Goal: Transaction & Acquisition: Book appointment/travel/reservation

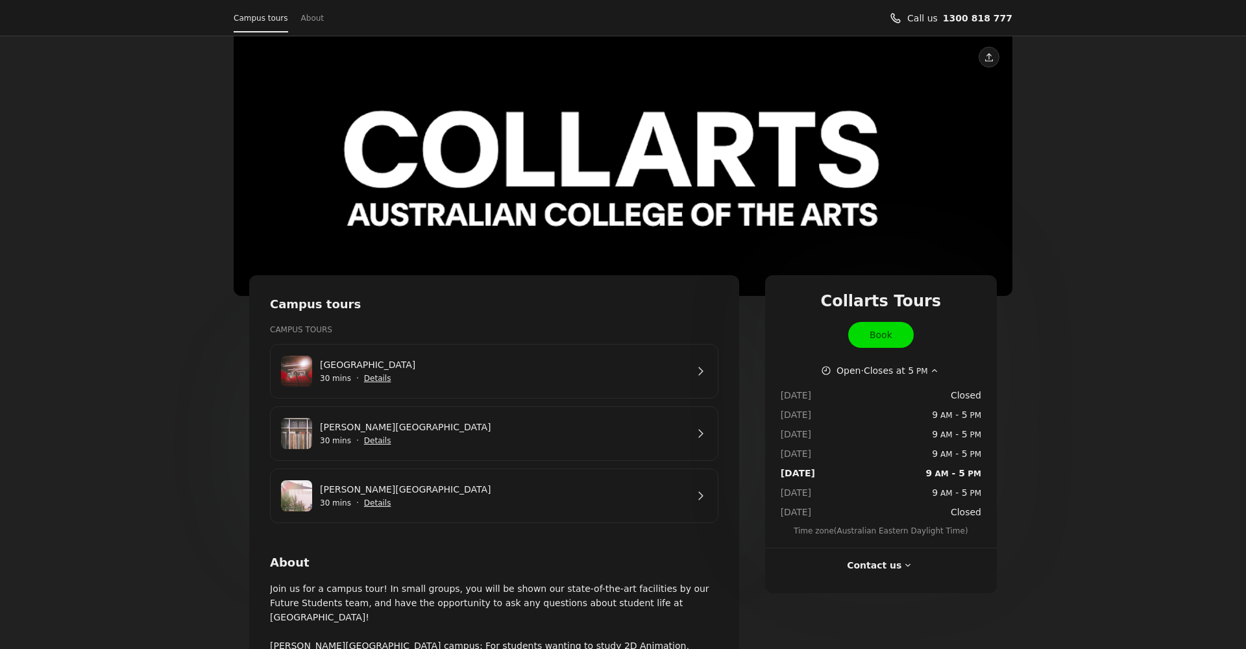
click at [377, 437] on span "Show details for Cromwell St Campus" at bounding box center [377, 440] width 29 height 29
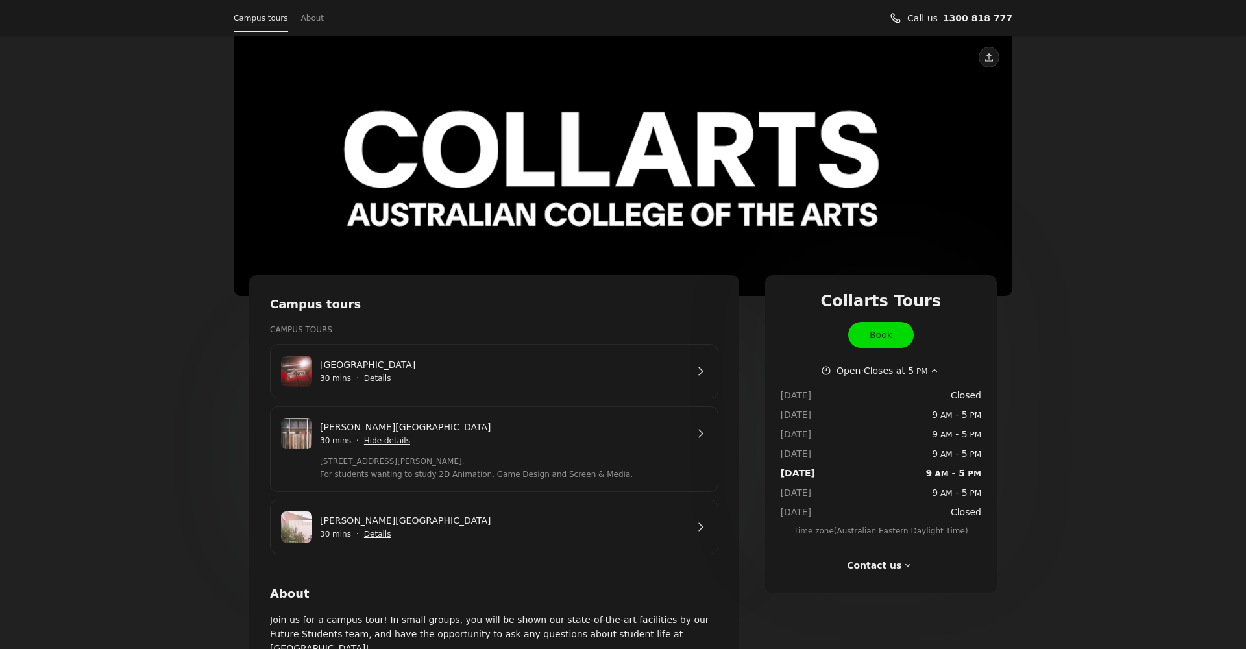
drag, startPoint x: 701, startPoint y: 433, endPoint x: 673, endPoint y: 441, distance: 28.5
click at [686, 433] on link "[PERSON_NAME][GEOGRAPHIC_DATA]" at bounding box center [503, 427] width 367 height 14
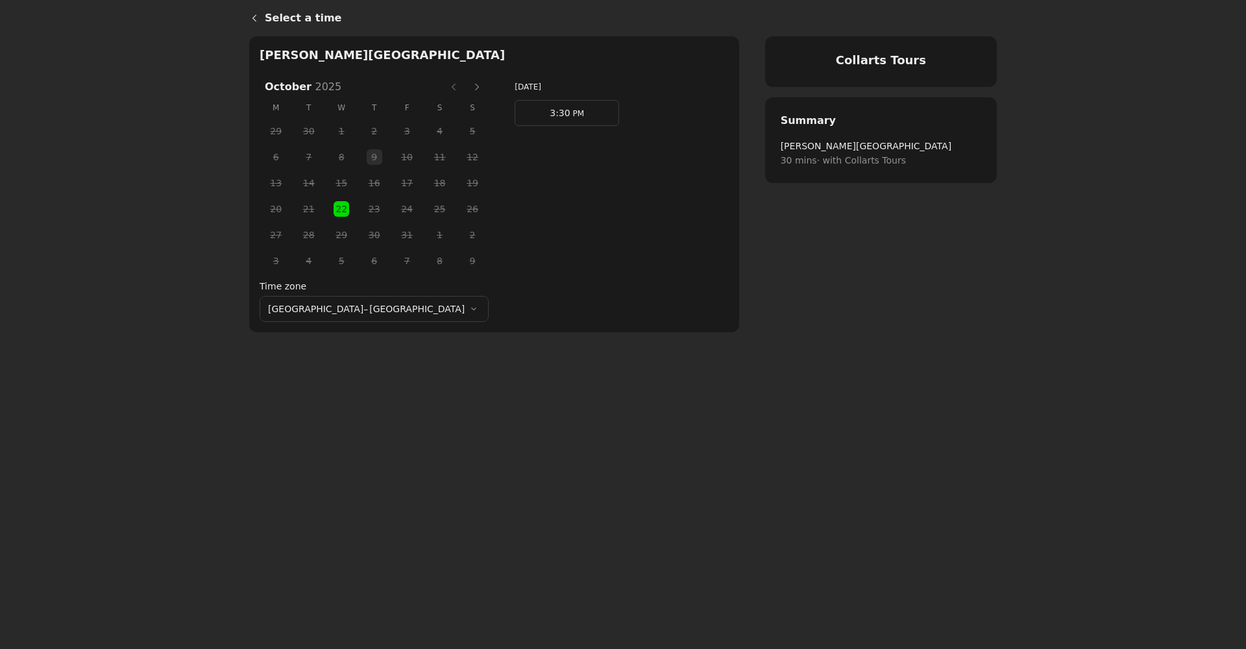
click at [550, 109] on span "3:30" at bounding box center [560, 113] width 20 height 10
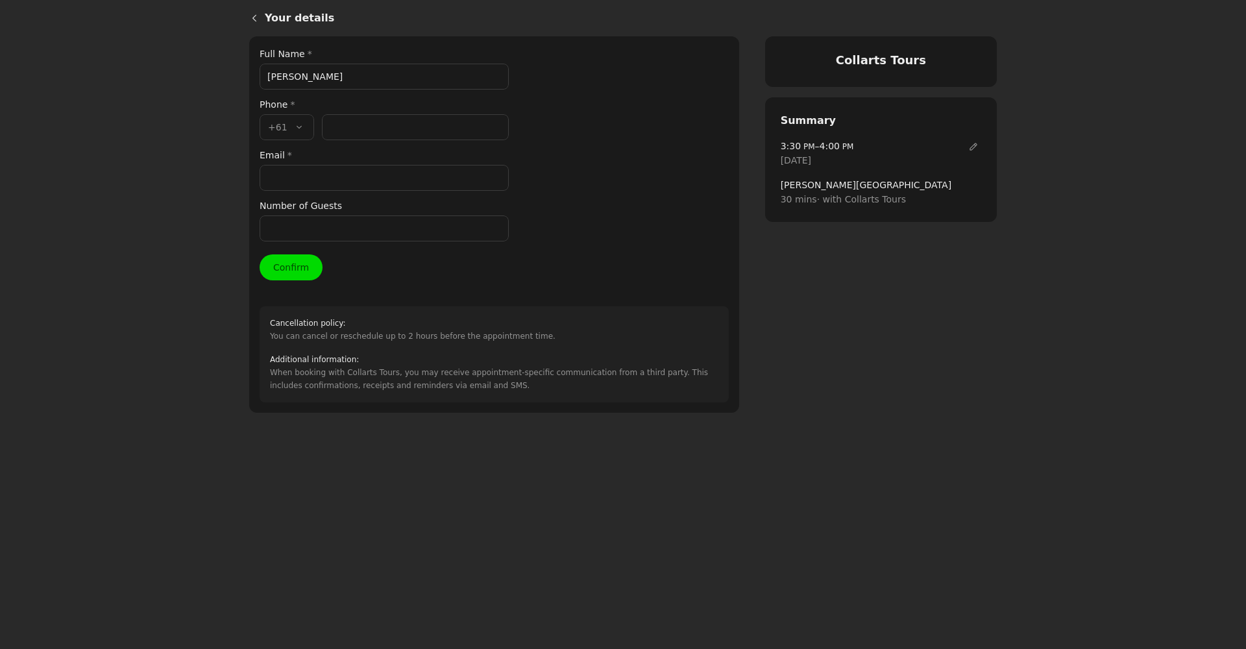
type input "[PERSON_NAME]"
drag, startPoint x: 350, startPoint y: 128, endPoint x: 230, endPoint y: 73, distance: 132.4
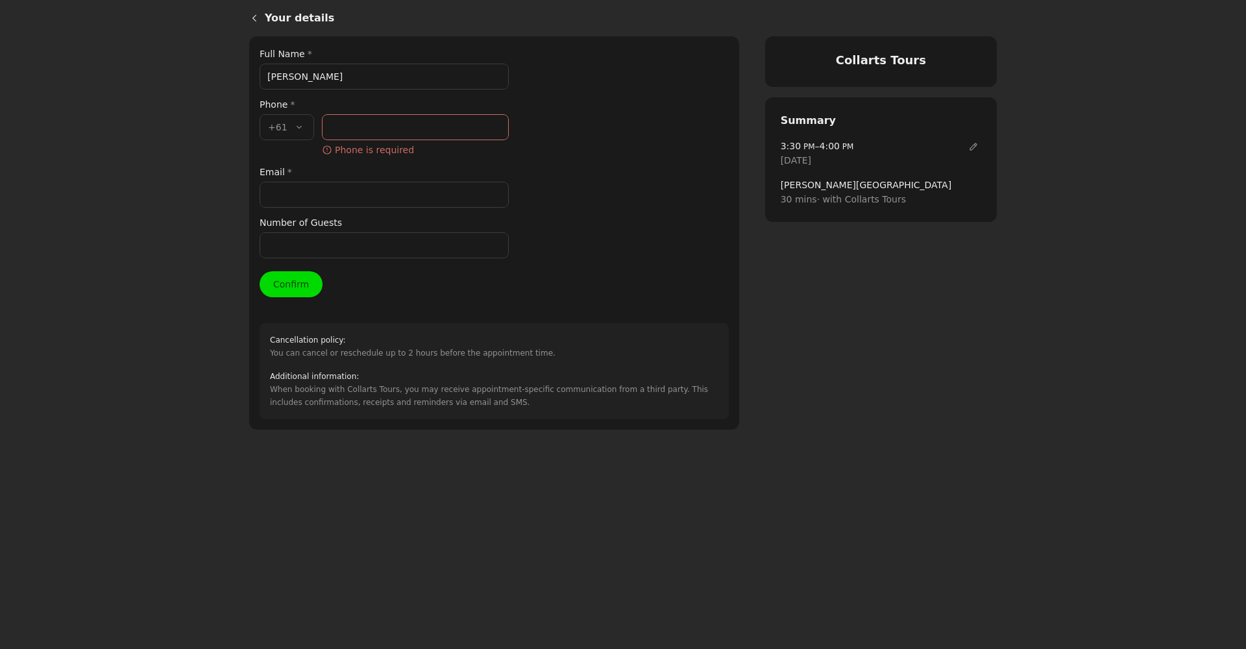
paste input "[EMAIL_ADDRESS][DOMAIN_NAME]"
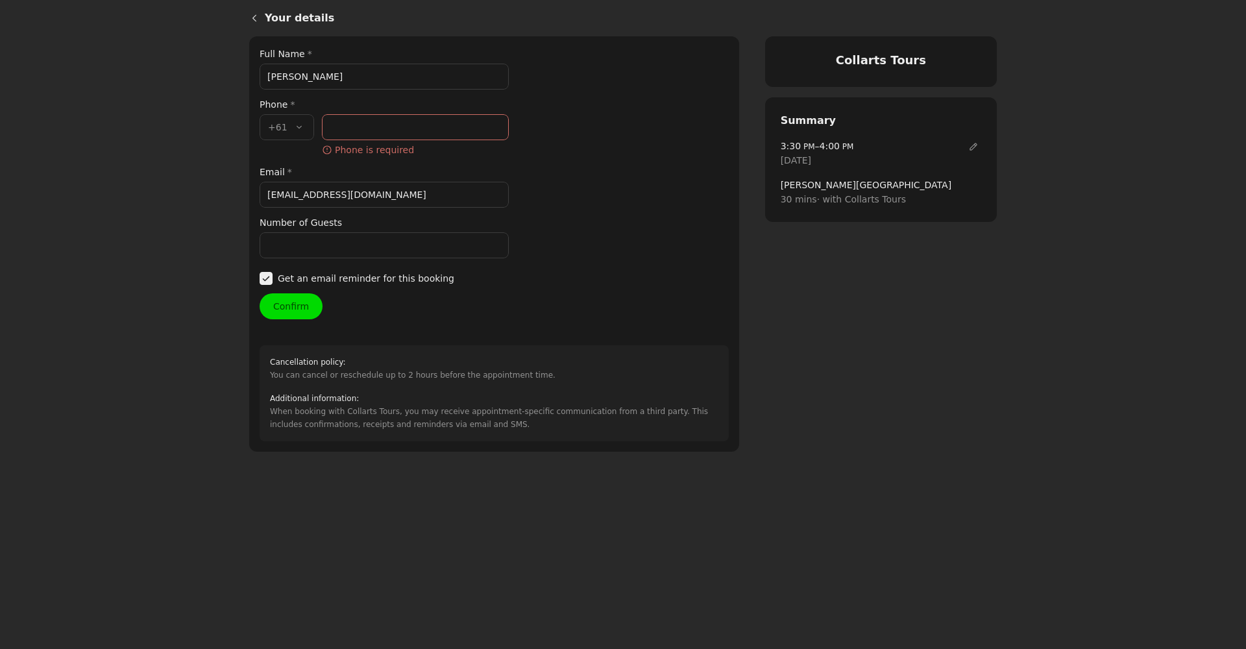
type input "[EMAIL_ADDRESS][DOMAIN_NAME]"
click at [358, 128] on input "Phone number *" at bounding box center [415, 127] width 187 height 26
paste input "474 805 472"
type input "474 805 472"
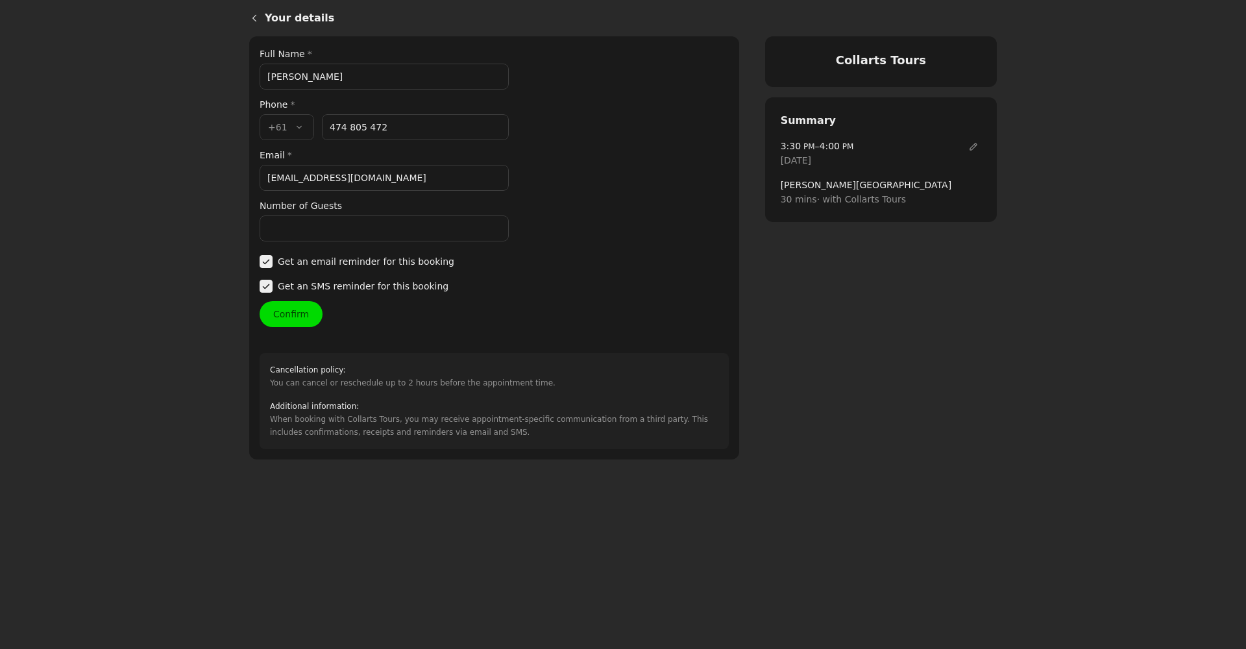
click at [289, 225] on input "Number of Guests" at bounding box center [384, 228] width 249 height 26
type input "1"
drag, startPoint x: 295, startPoint y: 319, endPoint x: 339, endPoint y: 295, distance: 50.2
click at [293, 318] on button "Confirm" at bounding box center [291, 314] width 63 height 26
